Goal: Check status: Check status

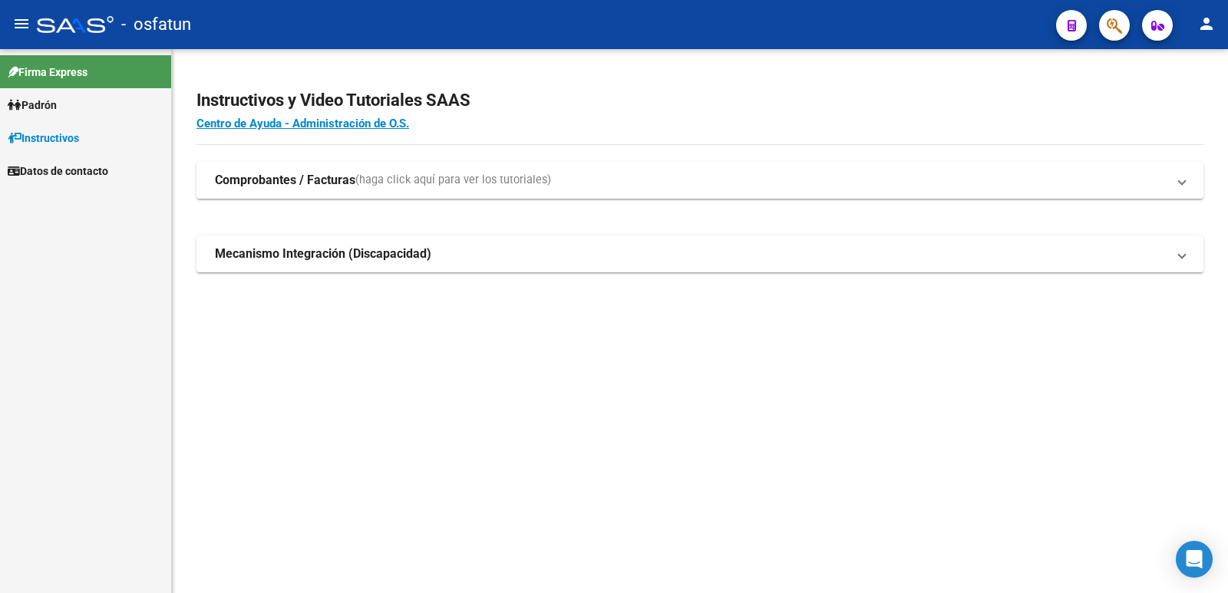
click at [28, 104] on span "Padrón" at bounding box center [32, 105] width 49 height 17
click at [42, 137] on link "Análisis Afiliado" at bounding box center [85, 137] width 171 height 33
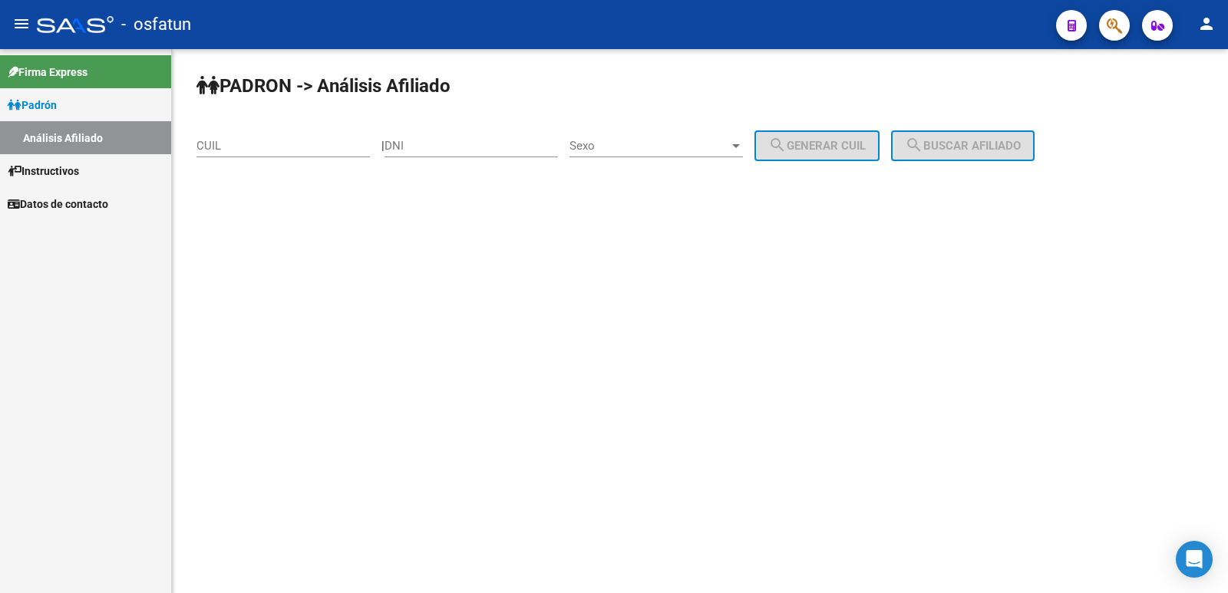
click at [465, 149] on input "DNI" at bounding box center [470, 146] width 173 height 14
type input "29797633"
click at [641, 143] on span "Sexo" at bounding box center [649, 146] width 160 height 14
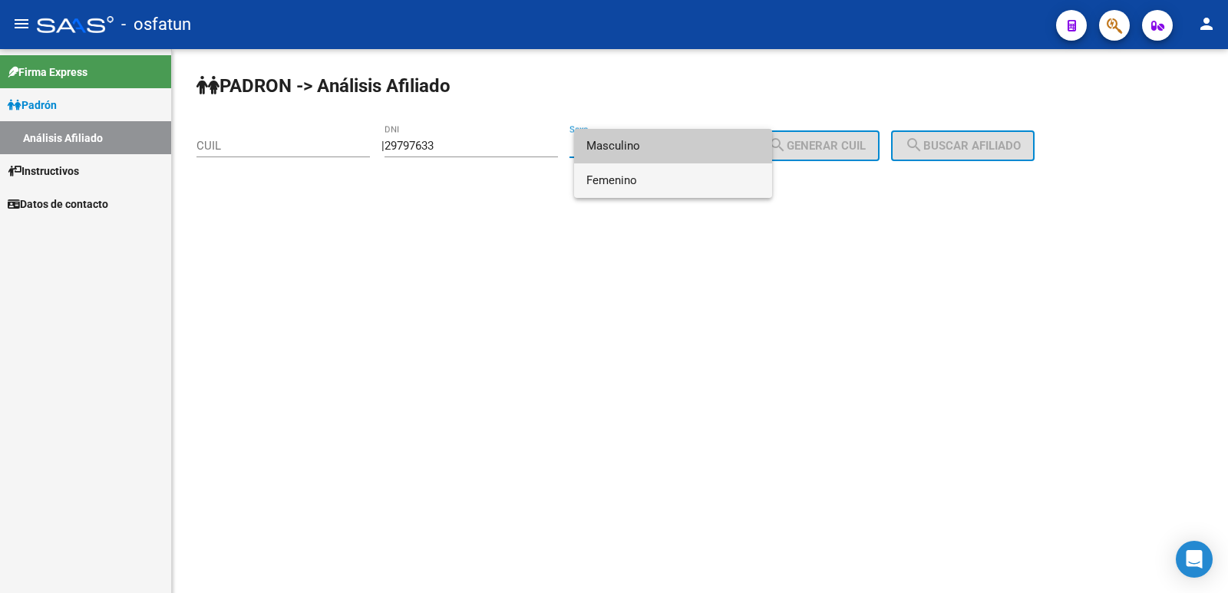
click at [629, 181] on span "Femenino" at bounding box center [672, 180] width 173 height 35
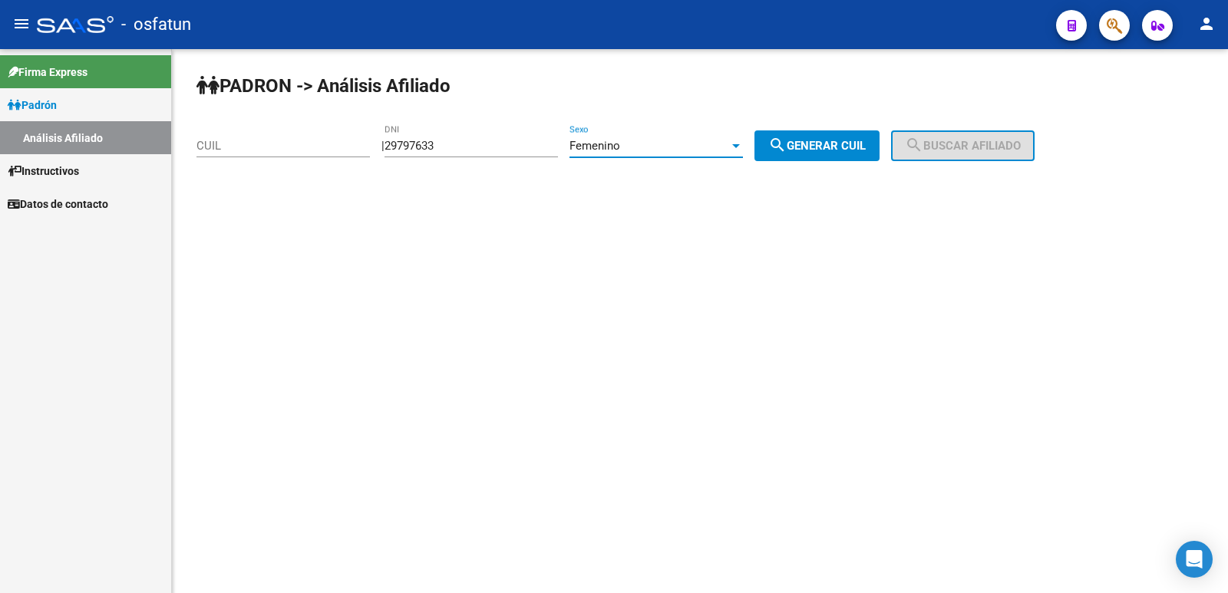
click at [787, 147] on mat-icon "search" at bounding box center [777, 145] width 18 height 18
type input "27-29797633-3"
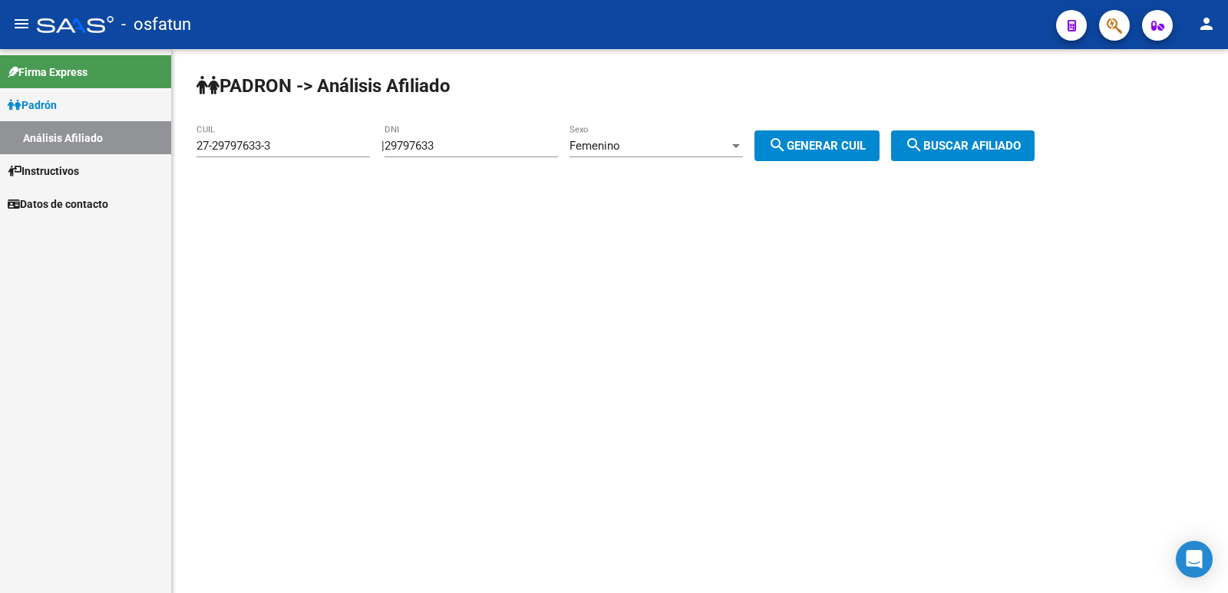
click at [981, 130] on div "PADRON -> Análisis Afiliado 27-29797633-3 CUIL | 29797633 DNI Femenino Sexo sea…" at bounding box center [700, 129] width 1056 height 161
click at [985, 150] on span "search Buscar afiliado" at bounding box center [963, 146] width 116 height 14
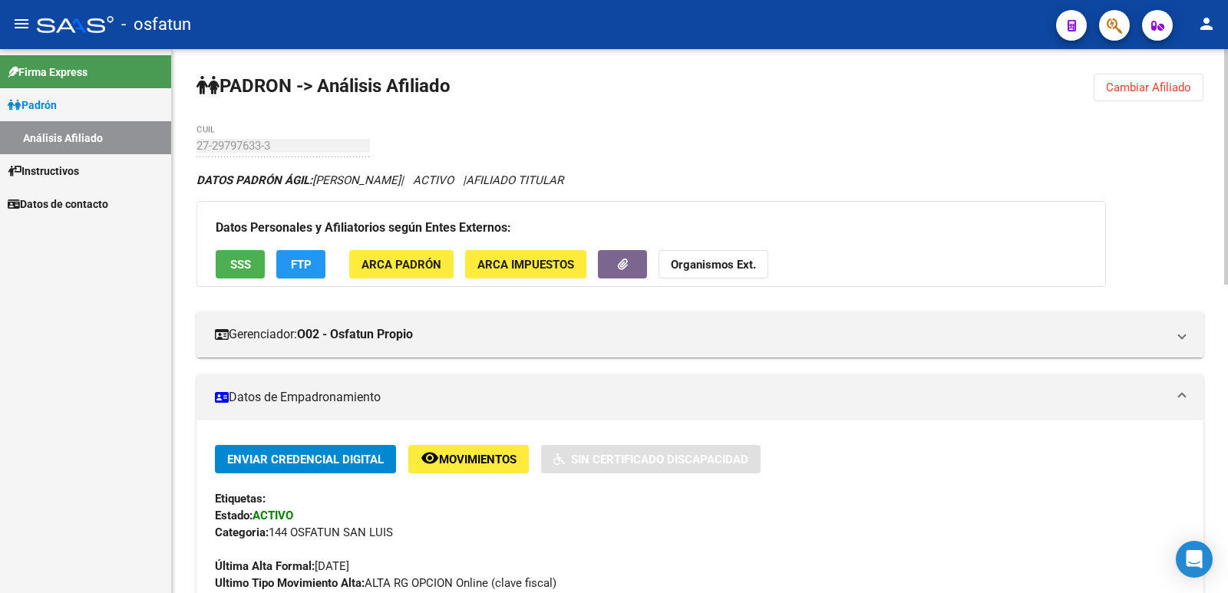
click at [421, 269] on span "ARCA Padrón" at bounding box center [401, 265] width 80 height 14
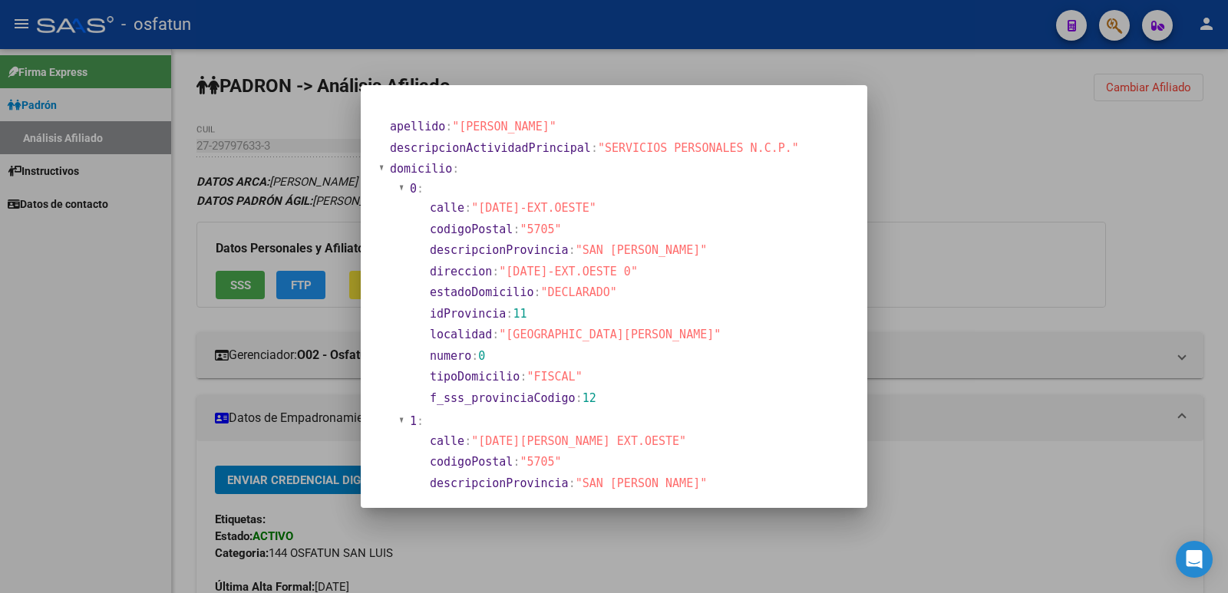
click at [923, 178] on div at bounding box center [614, 296] width 1228 height 593
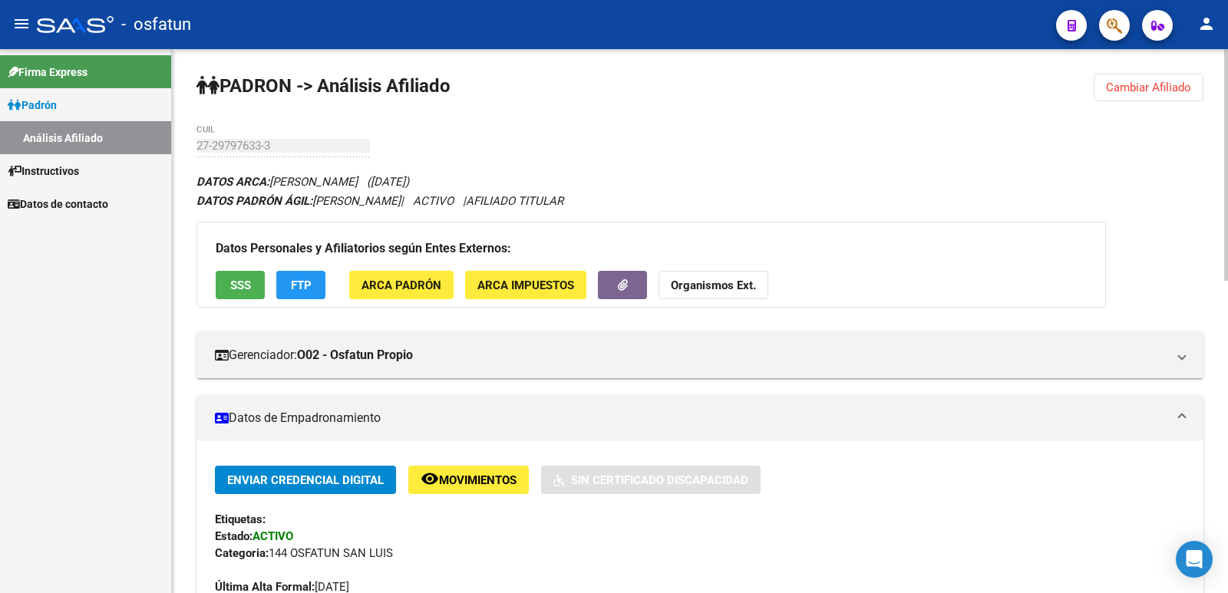
click at [539, 289] on span "ARCA Impuestos" at bounding box center [525, 286] width 97 height 14
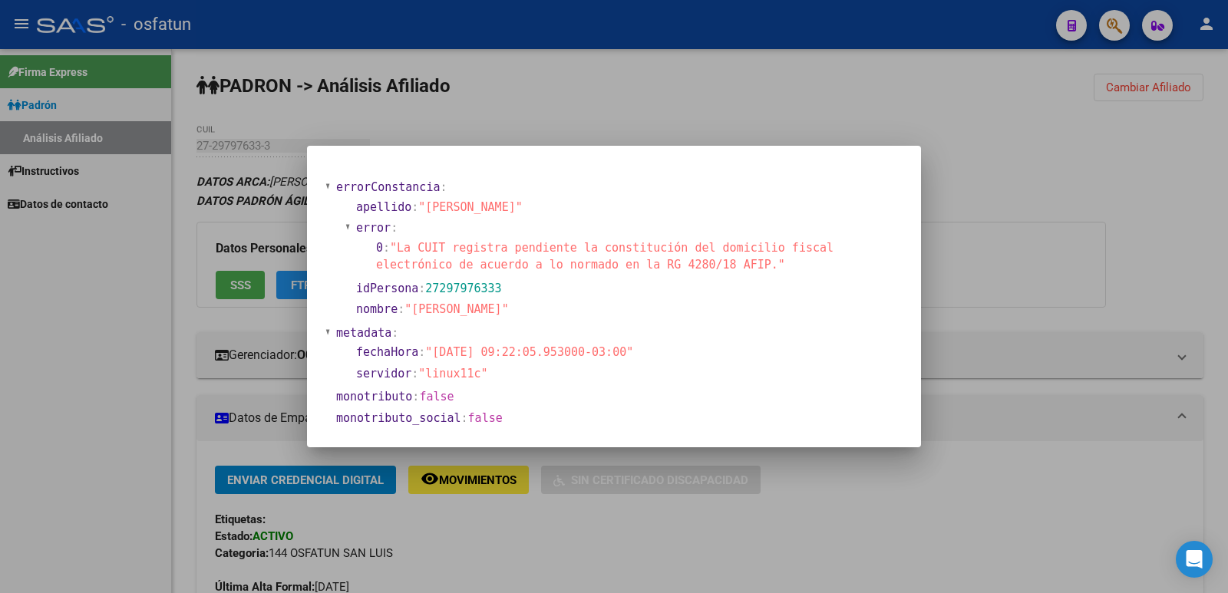
click at [984, 193] on div at bounding box center [614, 296] width 1228 height 593
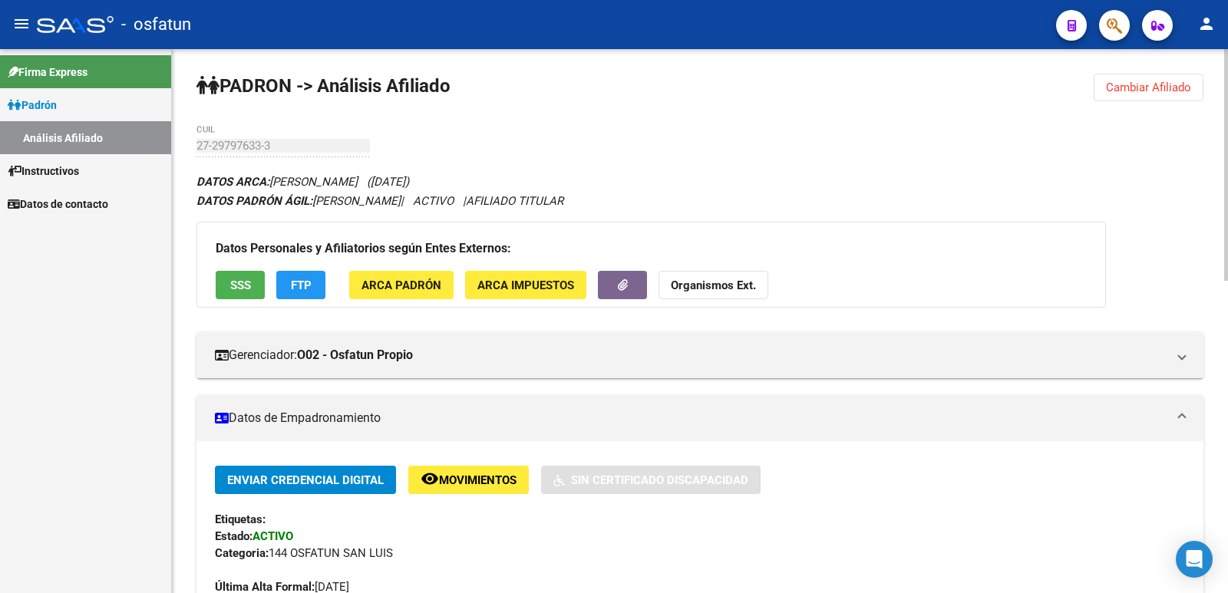
click at [684, 287] on strong "Organismos Ext." at bounding box center [713, 286] width 85 height 14
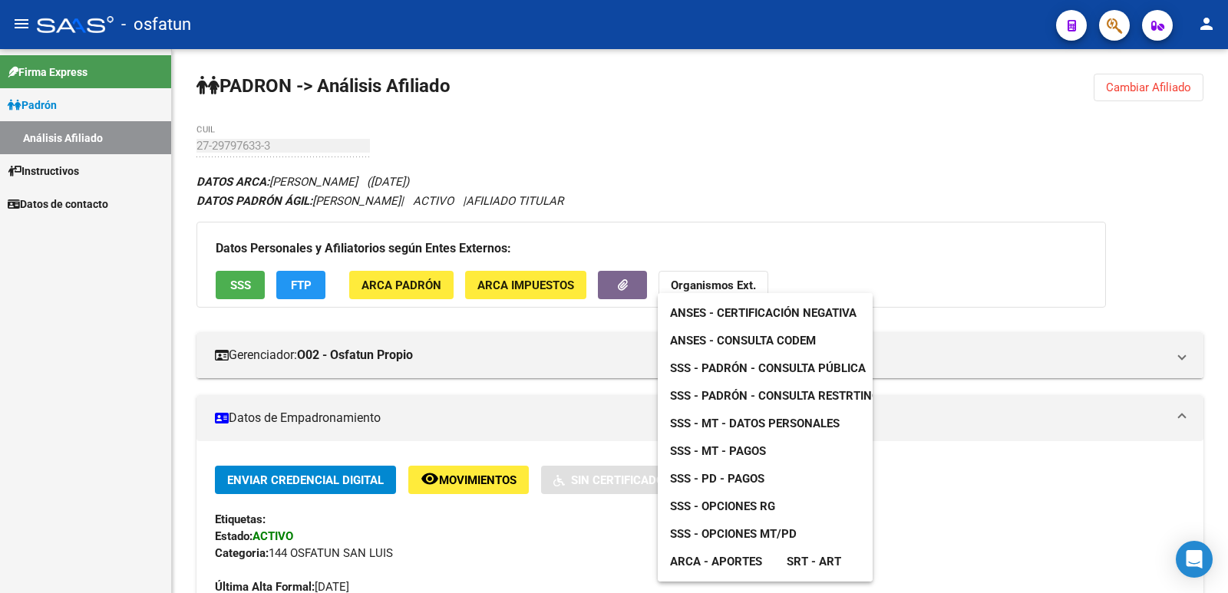
click at [764, 562] on link "ARCA - Aportes" at bounding box center [716, 562] width 117 height 28
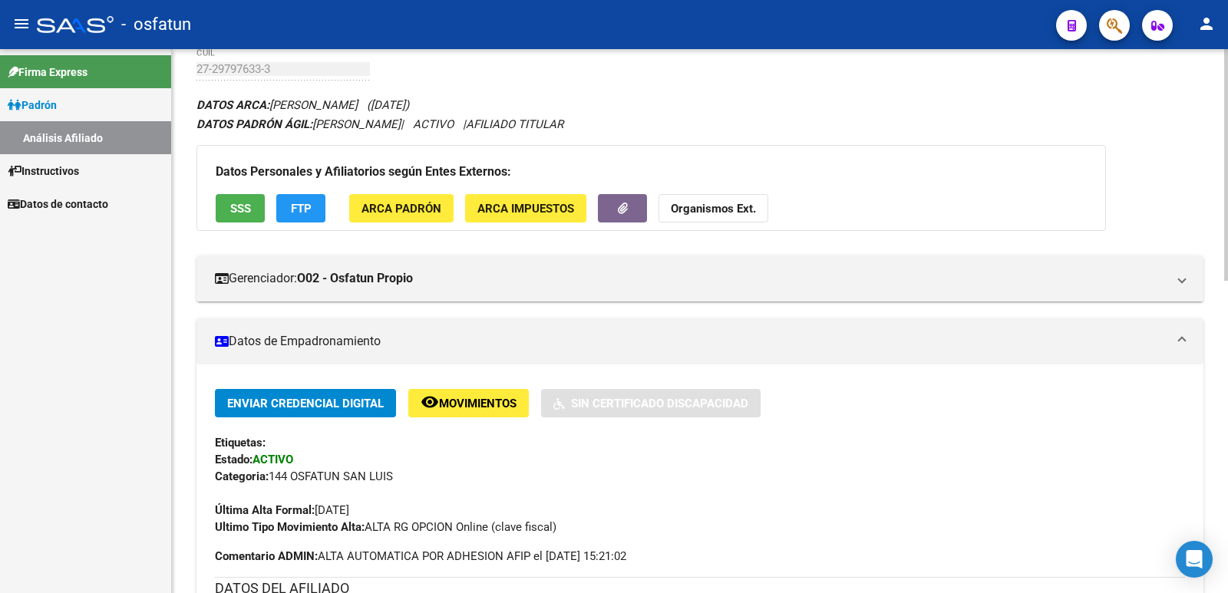
scroll to position [153, 0]
